Goal: Task Accomplishment & Management: Use online tool/utility

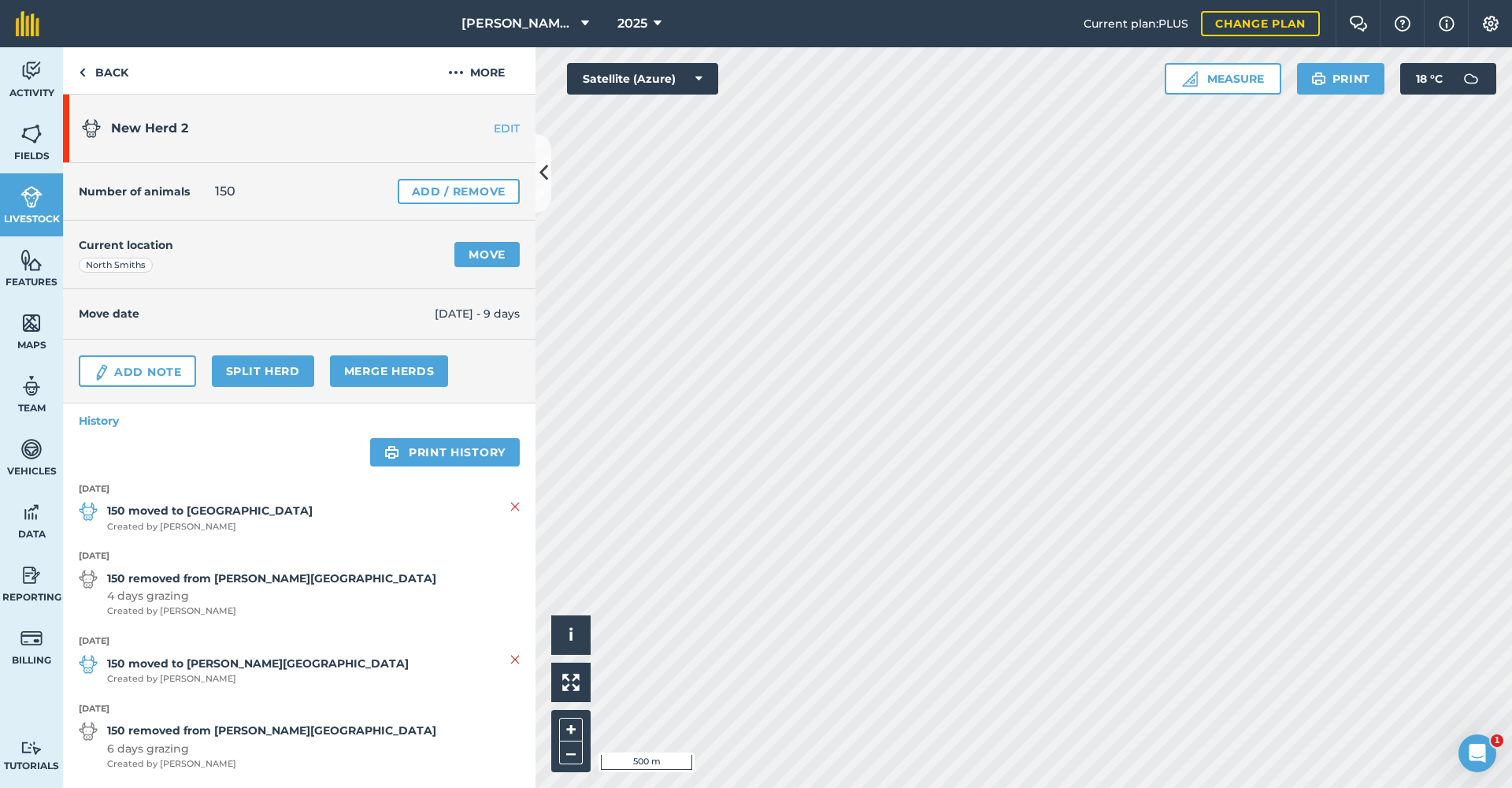
click at [482, 249] on link "Move" at bounding box center [488, 254] width 66 height 25
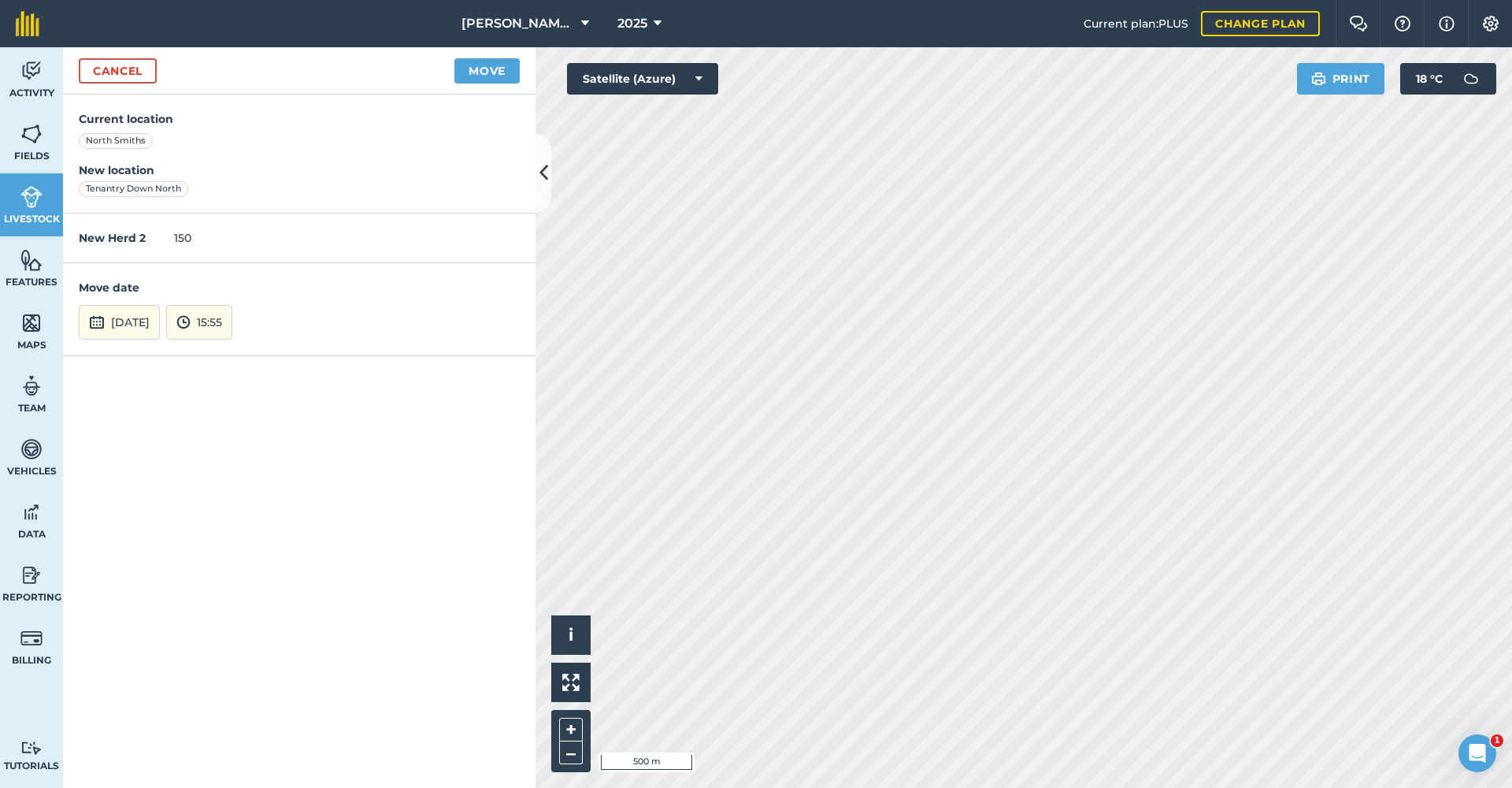
click at [153, 314] on button "[DATE]" at bounding box center [119, 322] width 81 height 35
click at [133, 108] on button "‹" at bounding box center [131, 110] width 35 height 35
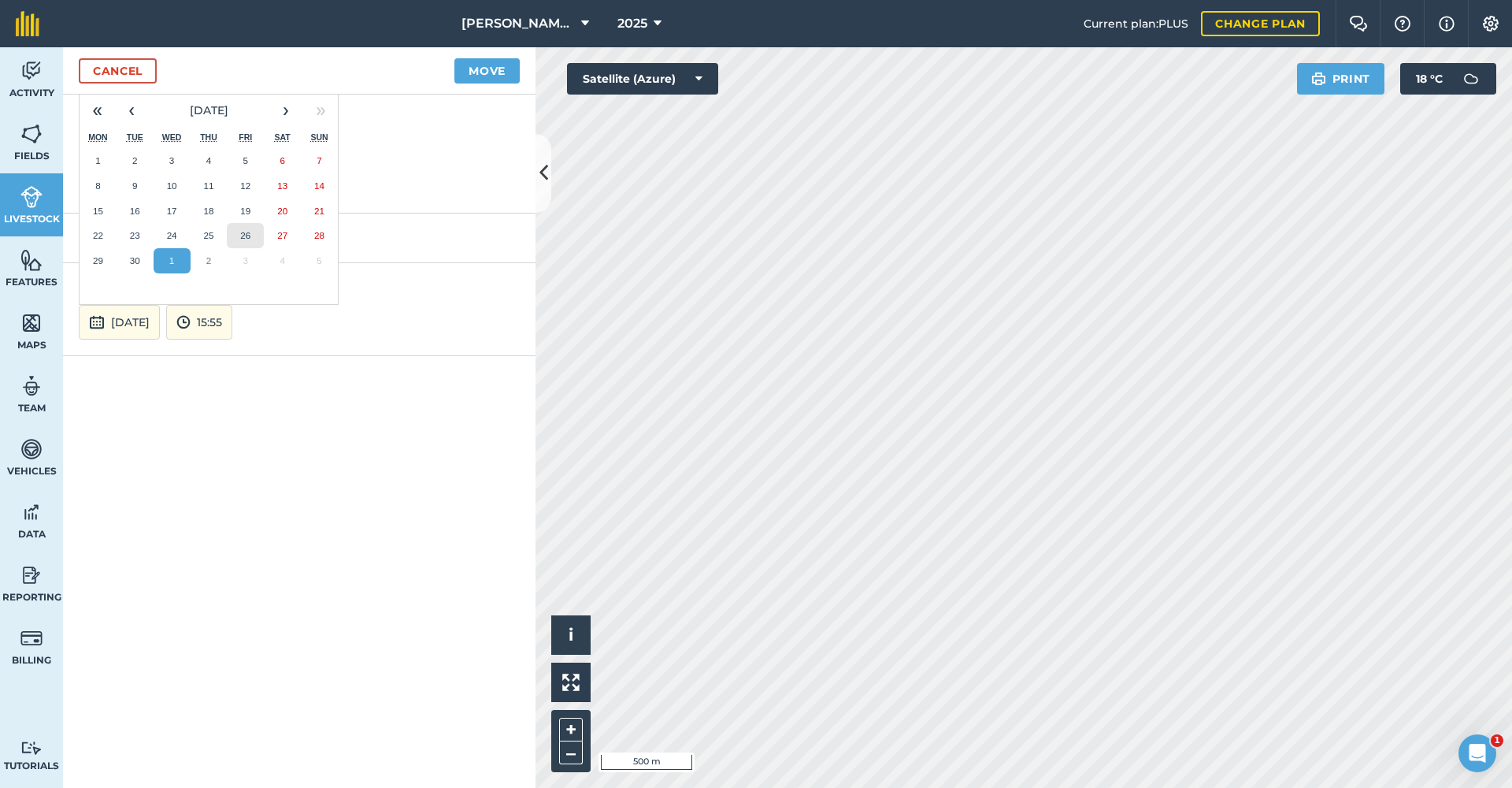
click at [251, 230] on abbr "26" at bounding box center [245, 235] width 11 height 11
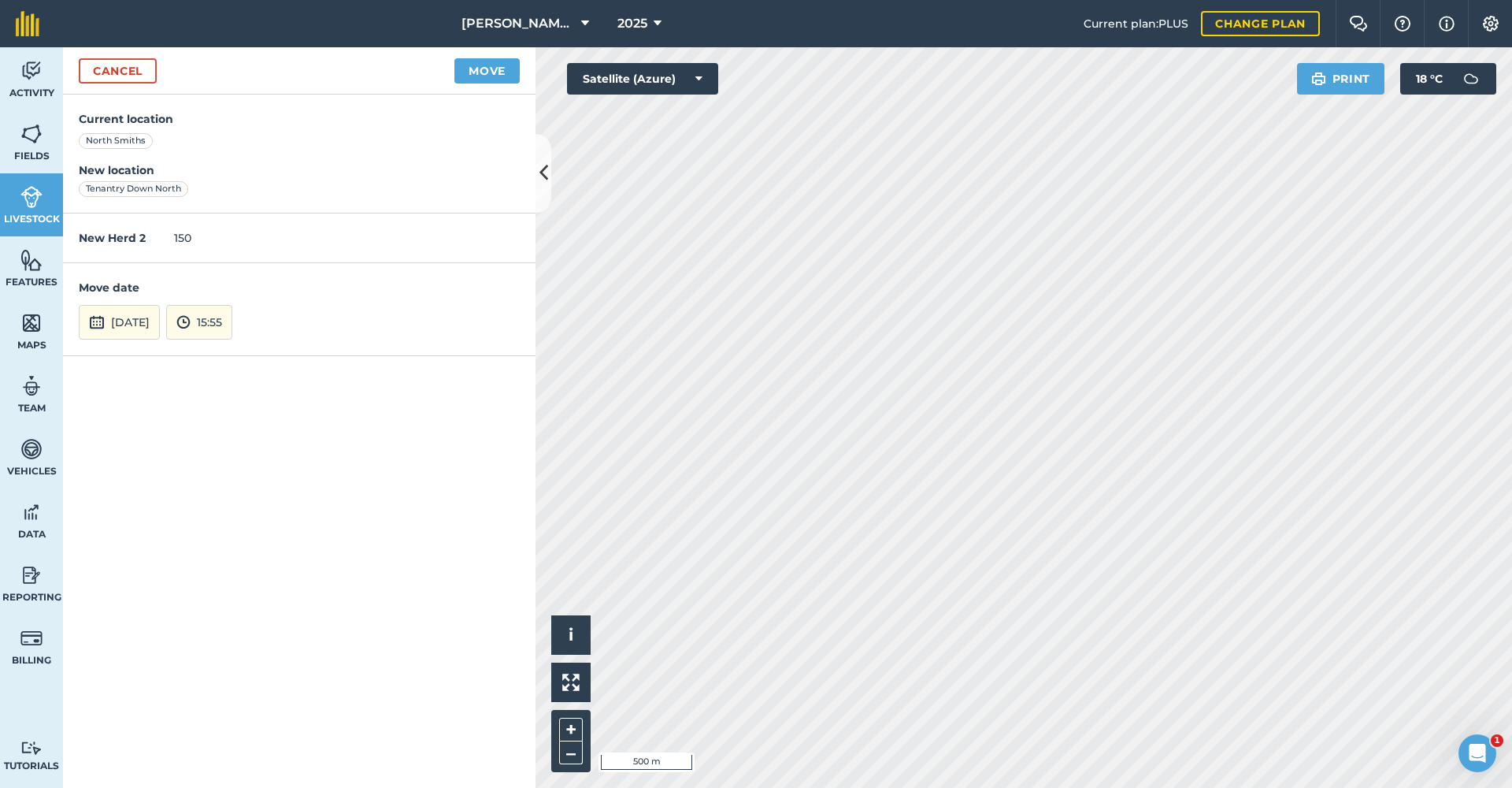
click at [475, 76] on button "Move" at bounding box center [488, 71] width 66 height 25
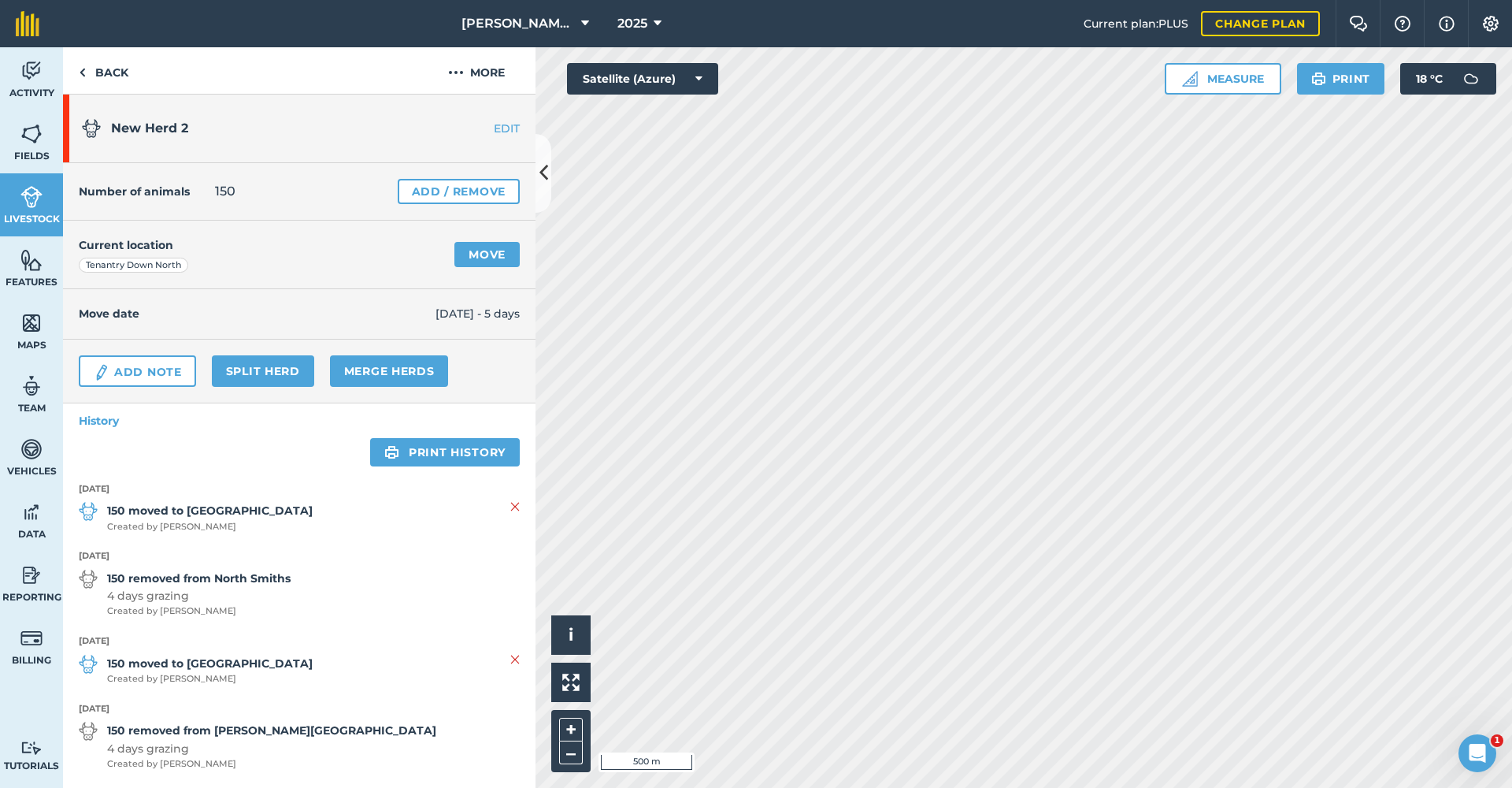
click at [478, 254] on link "Move" at bounding box center [488, 254] width 66 height 25
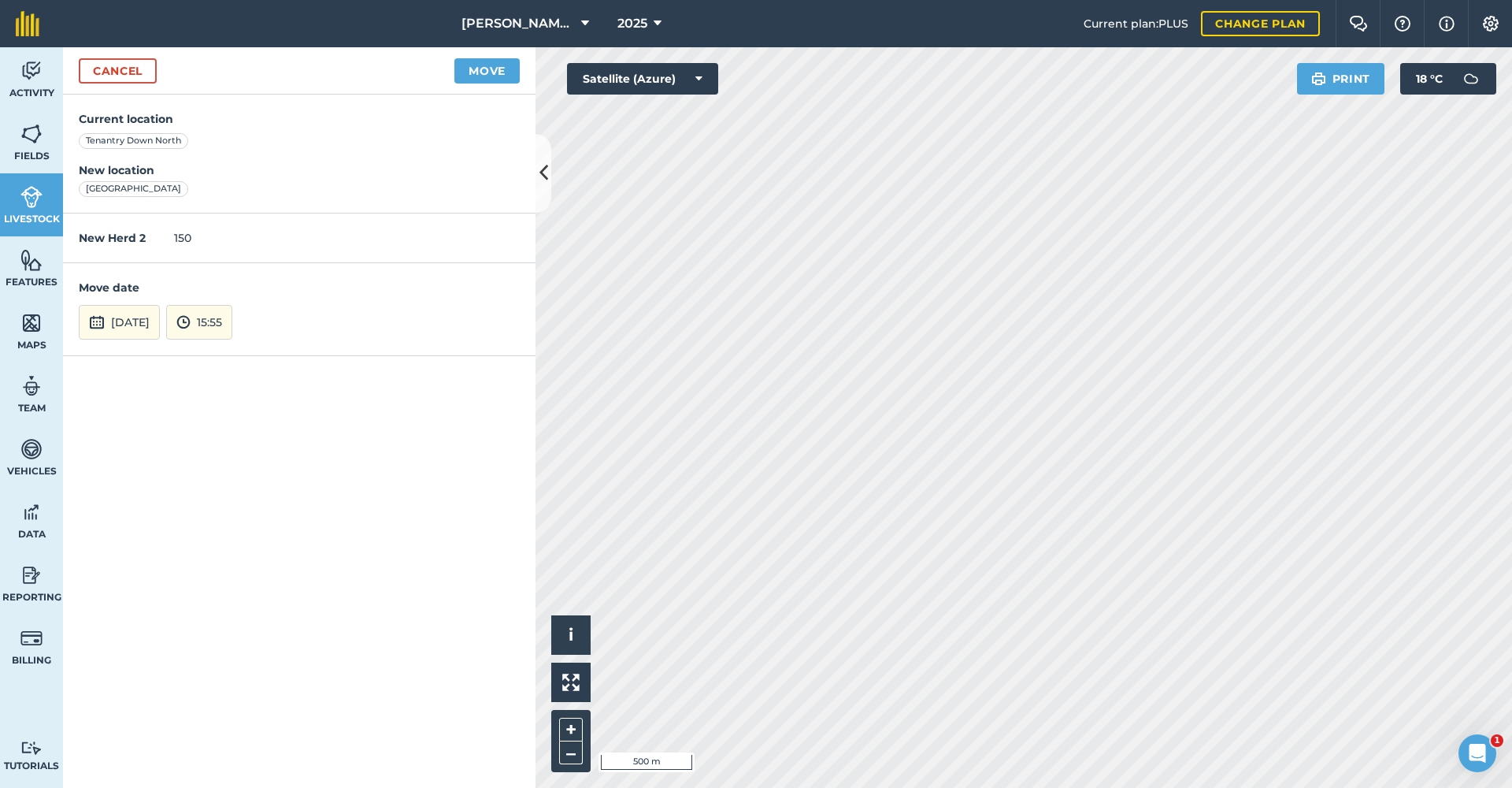
click at [141, 320] on button "[DATE]" at bounding box center [119, 322] width 81 height 35
click at [209, 158] on abbr "2" at bounding box center [208, 161] width 4 height 11
click at [484, 78] on button "Move" at bounding box center [488, 71] width 66 height 25
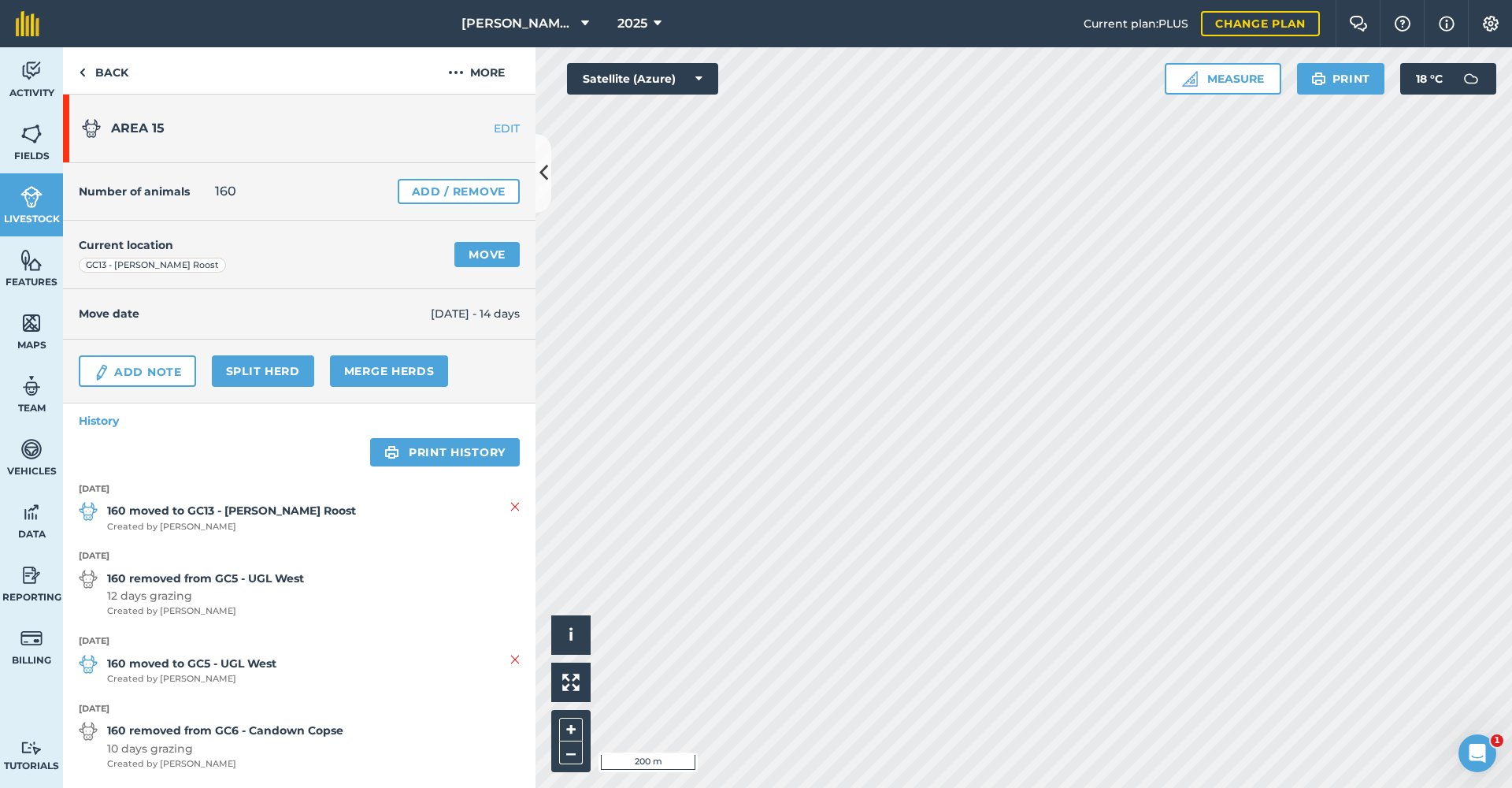
click at [481, 259] on link "Move" at bounding box center [488, 254] width 66 height 25
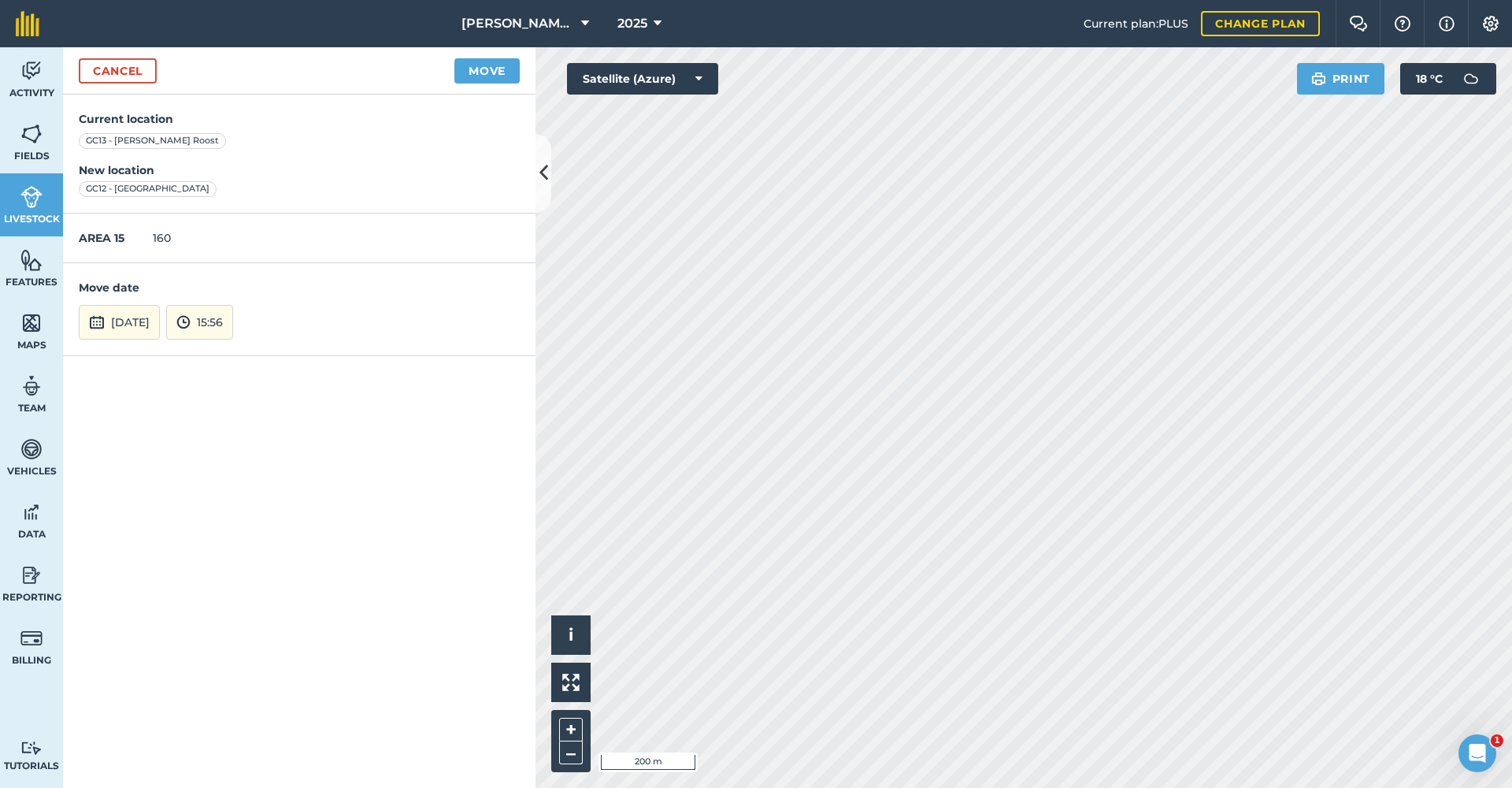
click at [131, 327] on button "[DATE]" at bounding box center [119, 322] width 81 height 35
click at [95, 155] on abbr "29" at bounding box center [99, 161] width 11 height 11
click at [471, 68] on button "Move" at bounding box center [488, 71] width 66 height 25
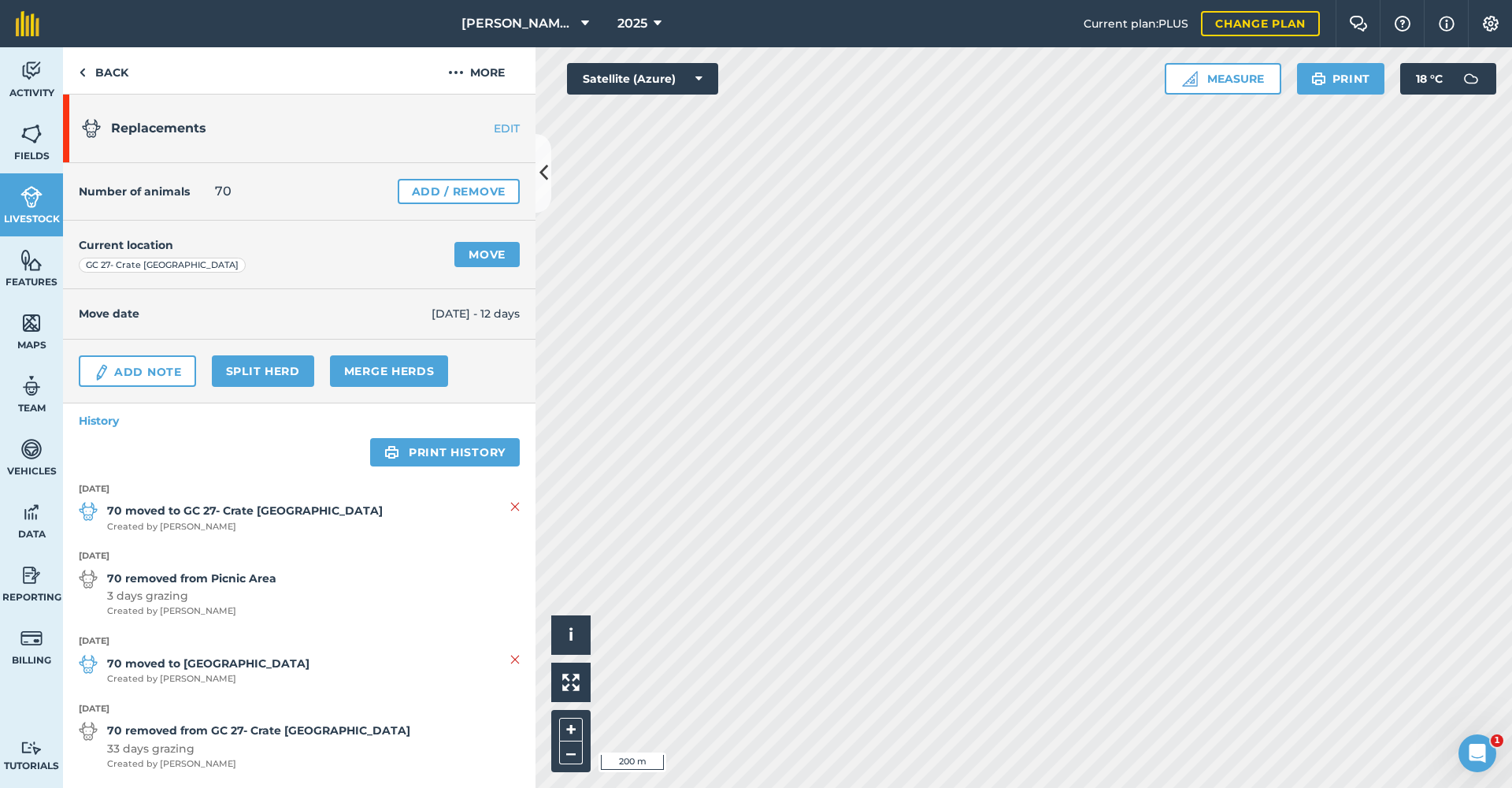
click at [498, 260] on link "Move" at bounding box center [488, 254] width 66 height 25
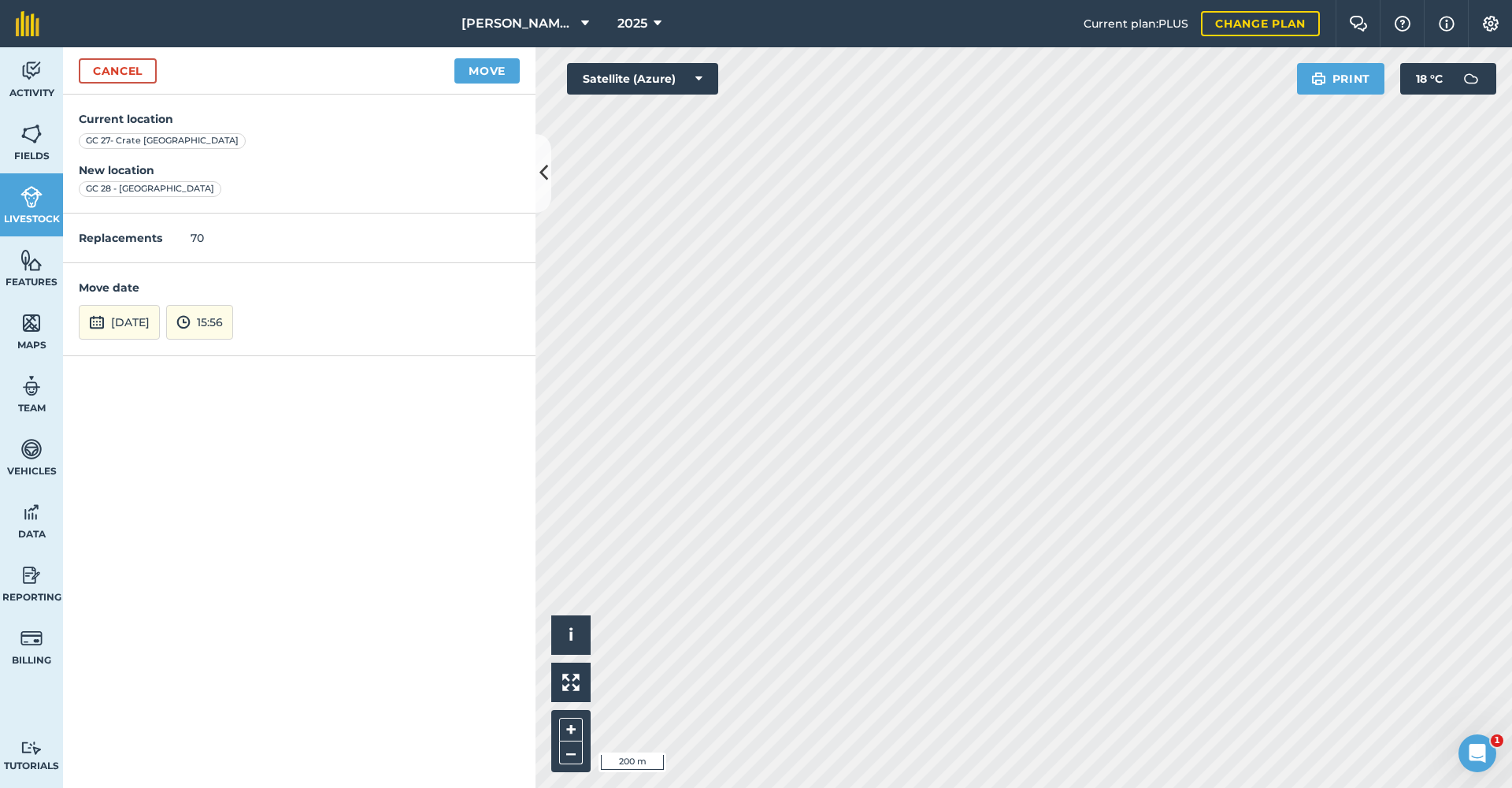
click at [476, 78] on button "Move" at bounding box center [488, 71] width 66 height 25
